Goal: Information Seeking & Learning: Learn about a topic

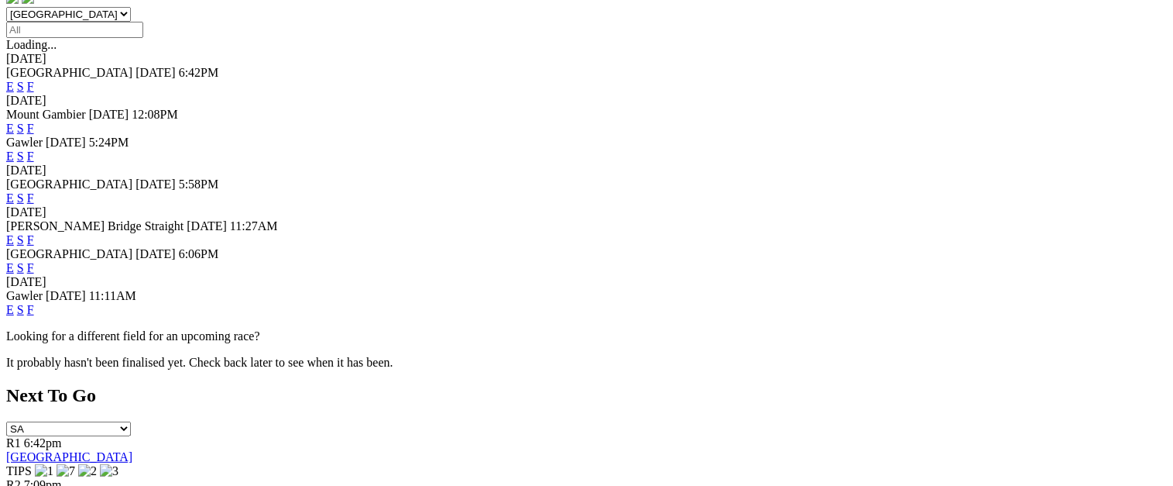
scroll to position [496, 0]
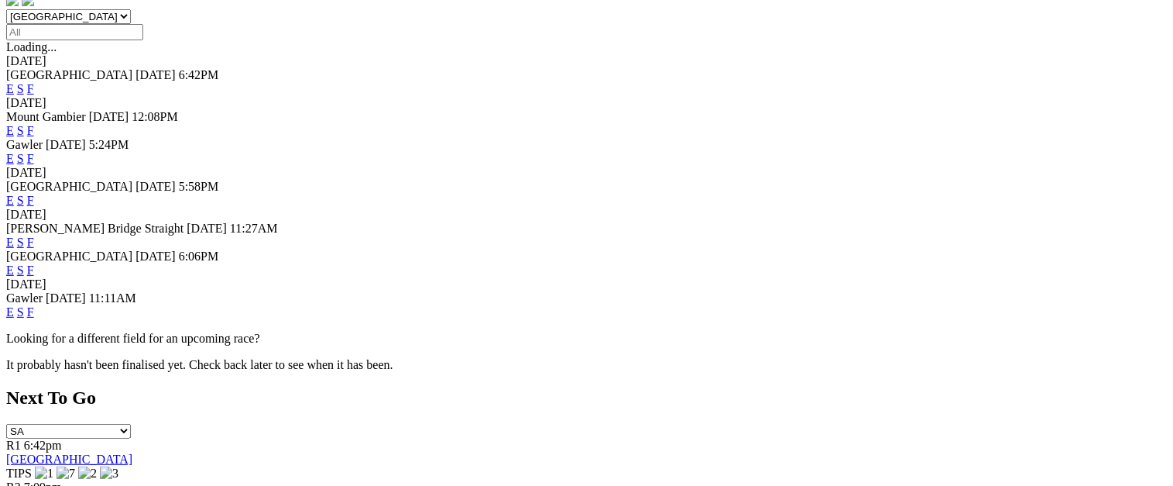
click at [34, 263] on link "F" at bounding box center [30, 269] width 7 height 13
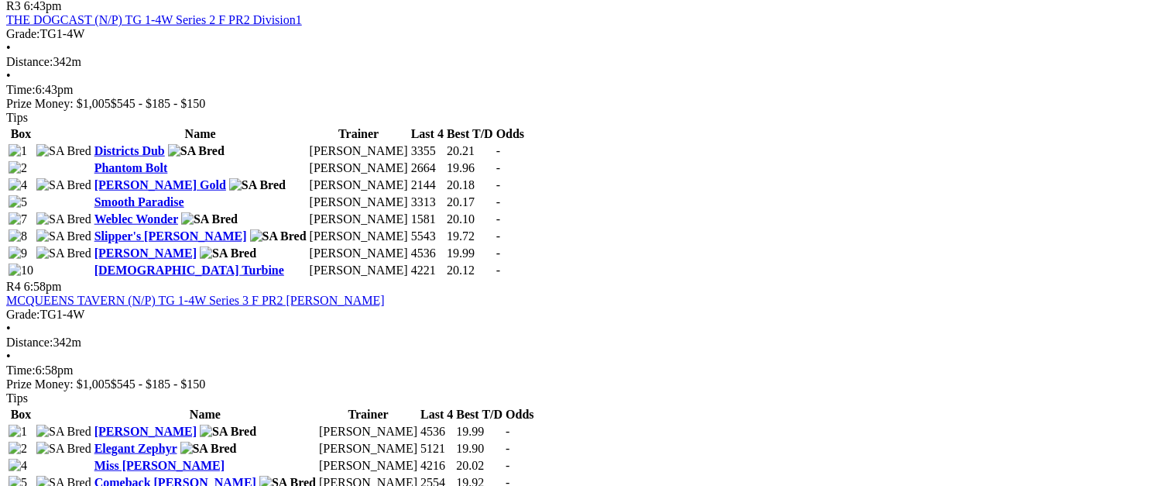
scroll to position [1347, 0]
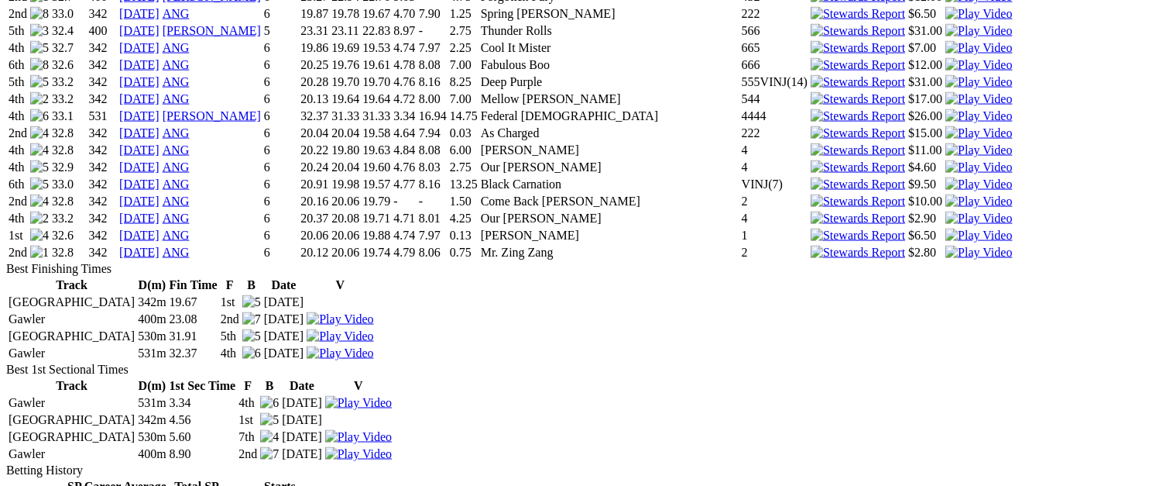
scroll to position [2398, 0]
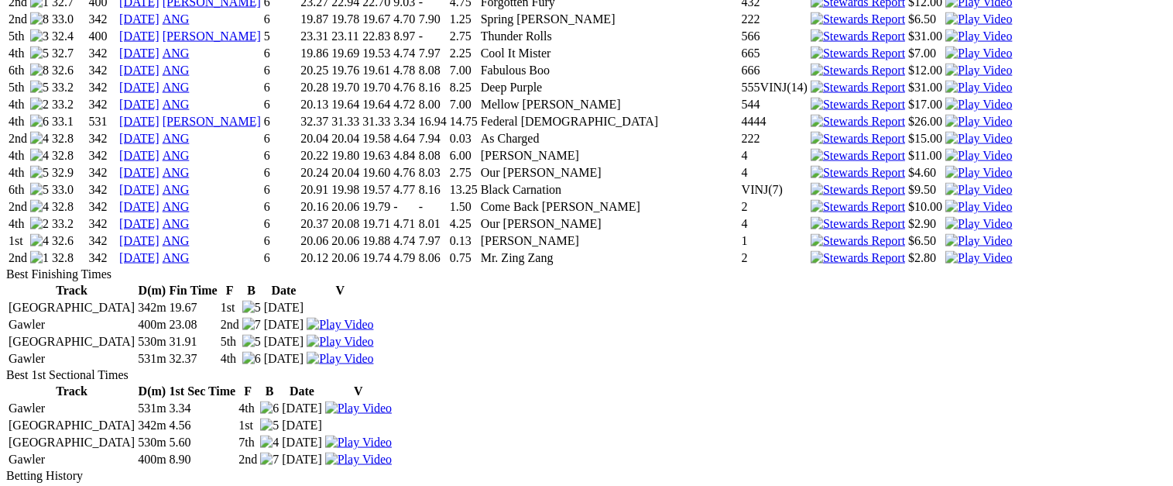
click at [160, 266] on td "07 Oct 25" at bounding box center [140, 257] width 42 height 15
click at [160, 264] on link "07 Oct 25" at bounding box center [139, 257] width 40 height 13
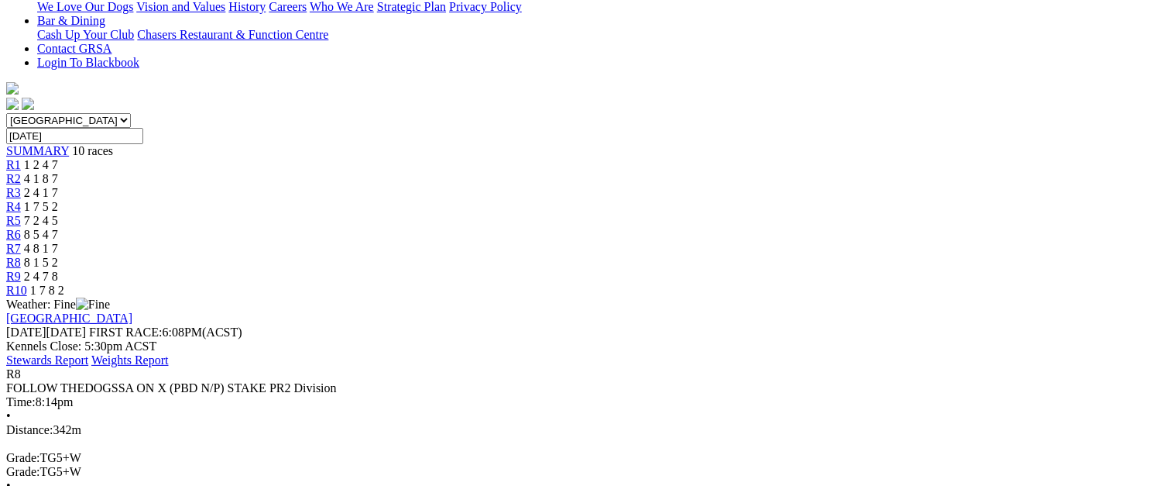
scroll to position [414, 0]
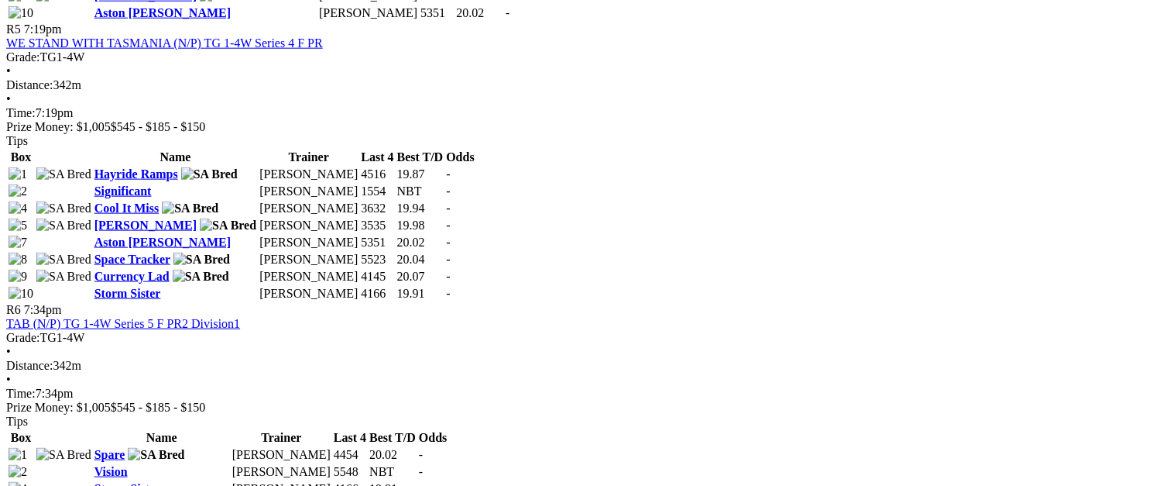
scroll to position [1898, 0]
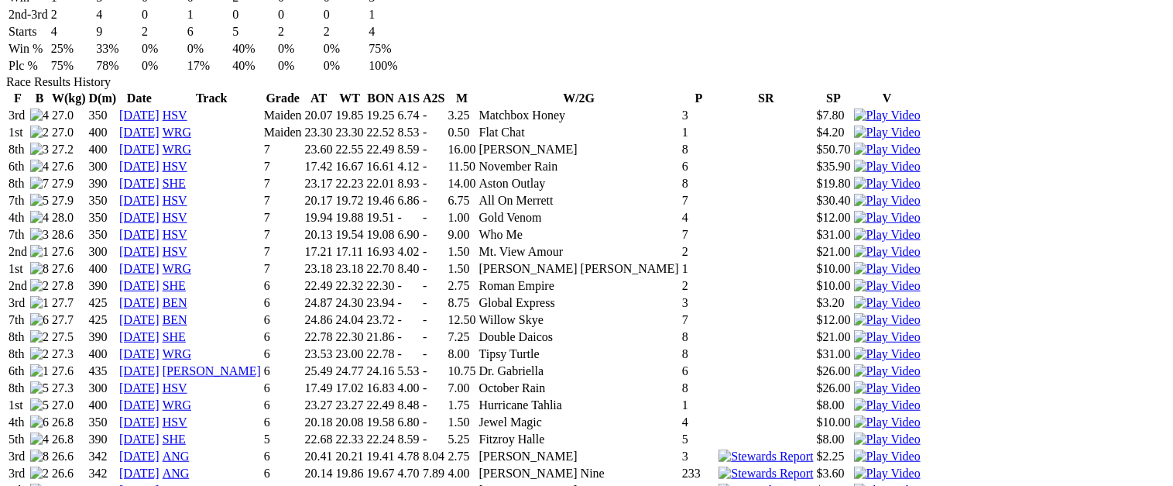
scroll to position [1122, 0]
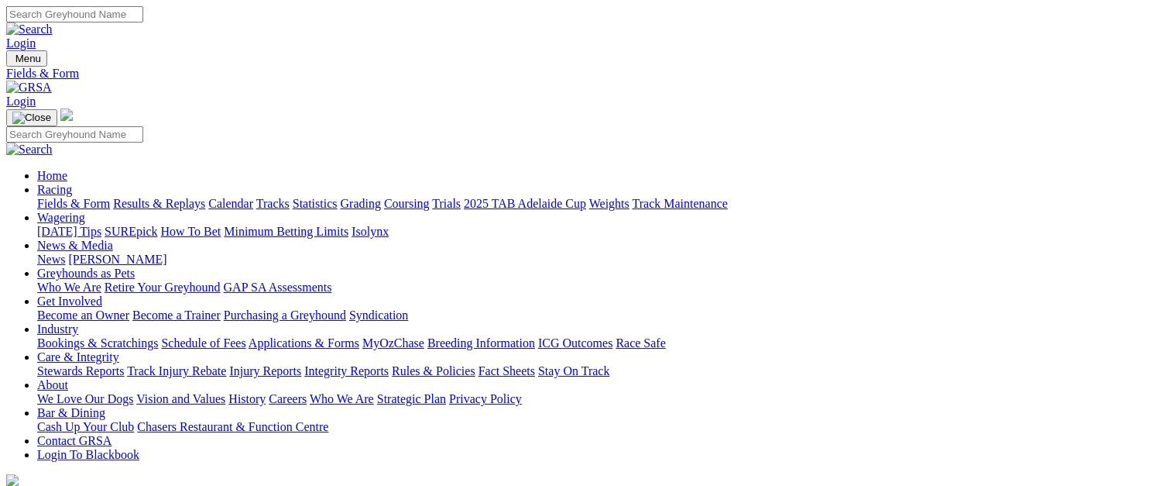
click at [338, 197] on link "Statistics" at bounding box center [315, 203] width 45 height 13
click at [381, 197] on link "Grading" at bounding box center [361, 203] width 40 height 13
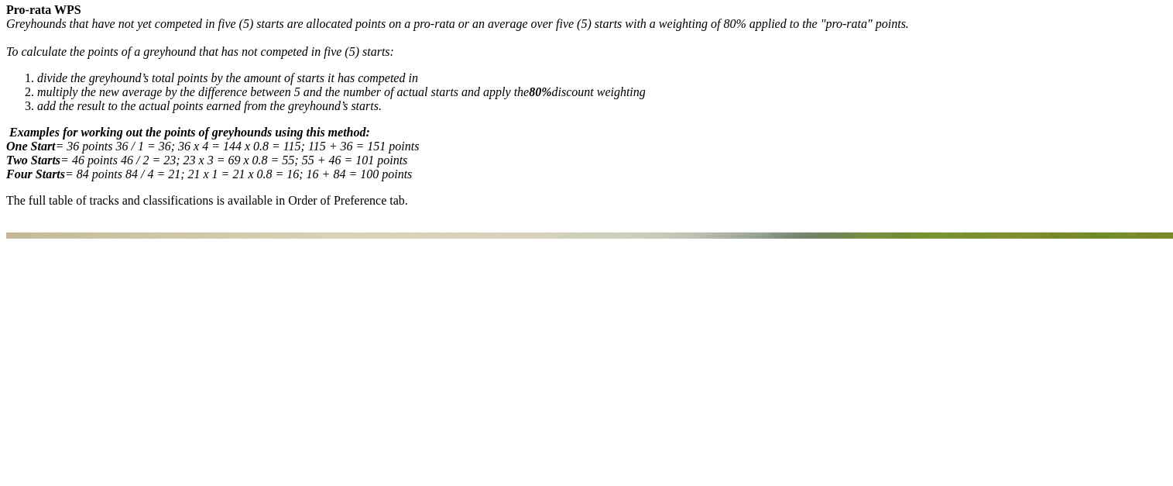
scroll to position [727, 0]
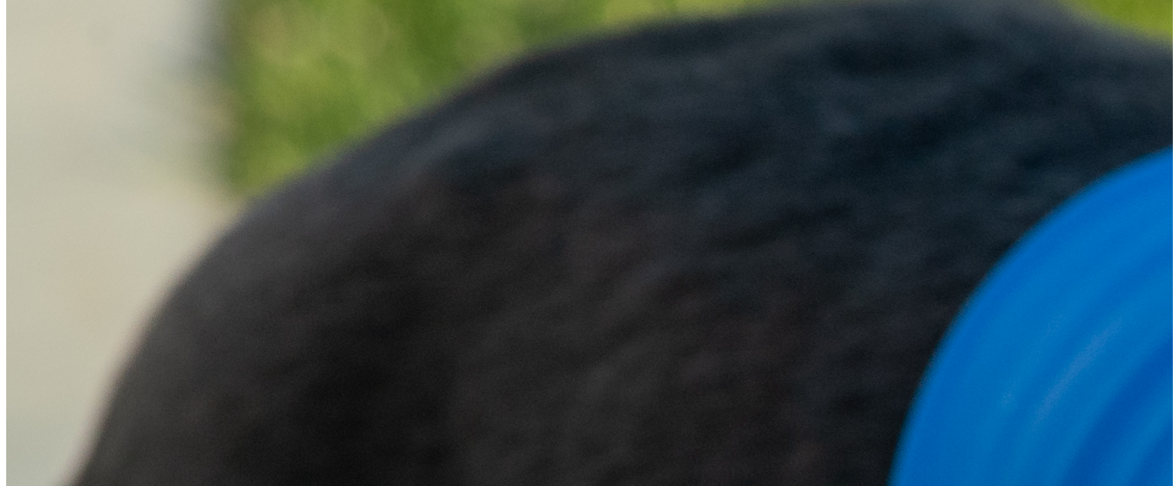
scroll to position [1758, 0]
